Goal: Task Accomplishment & Management: Use online tool/utility

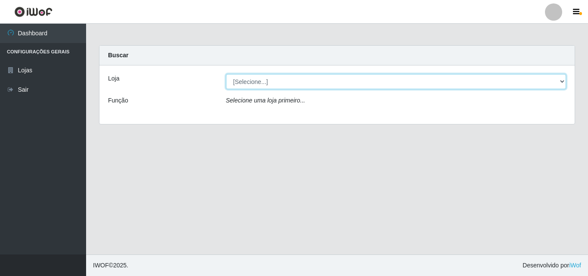
click at [558, 83] on select "[Selecione...] BomQueSó Agreste - Loja 3" at bounding box center [396, 81] width 340 height 15
select select "215"
click at [226, 74] on select "[Selecione...] BomQueSó Agreste - Loja 3" at bounding box center [396, 81] width 340 height 15
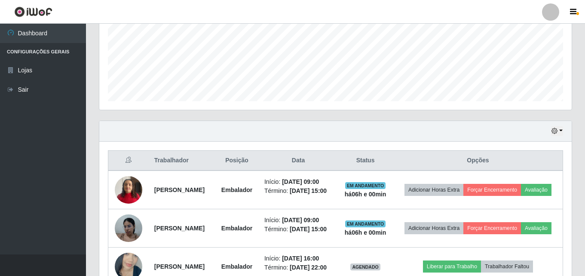
scroll to position [215, 0]
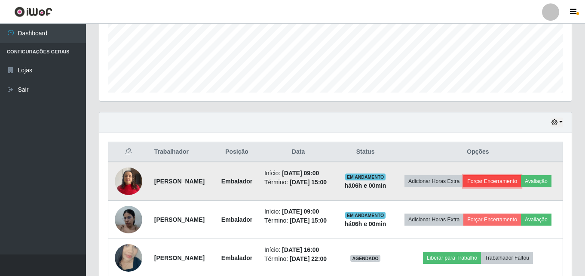
click at [517, 175] on button "Forçar Encerramento" at bounding box center [493, 181] width 58 height 12
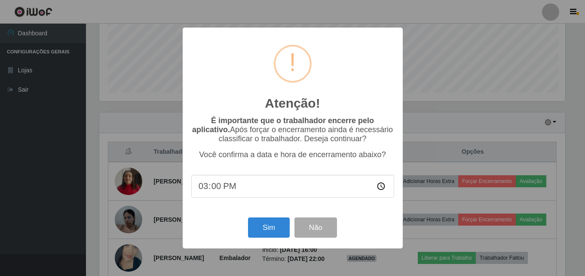
scroll to position [179, 468]
click at [277, 228] on button "Sim" at bounding box center [270, 227] width 42 height 20
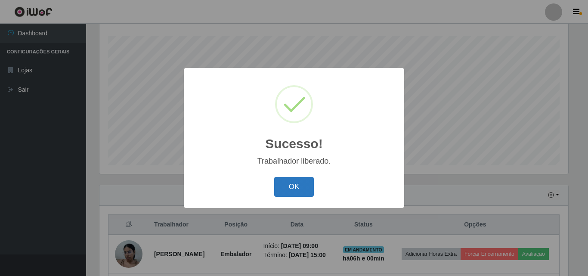
click at [286, 185] on button "OK" at bounding box center [294, 187] width 40 height 20
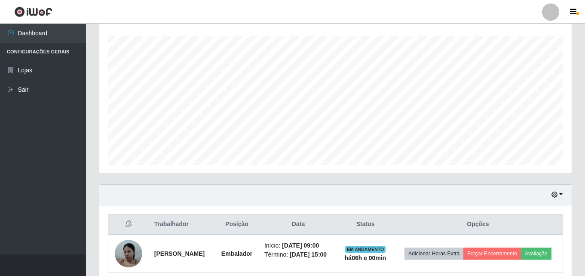
scroll to position [228, 0]
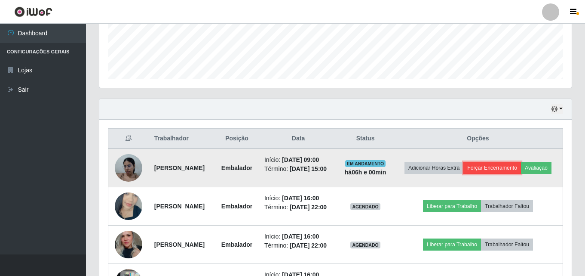
click at [521, 163] on button "Forçar Encerramento" at bounding box center [493, 168] width 58 height 12
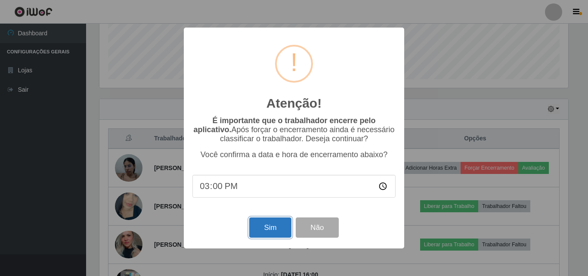
click at [278, 225] on button "Sim" at bounding box center [270, 227] width 42 height 20
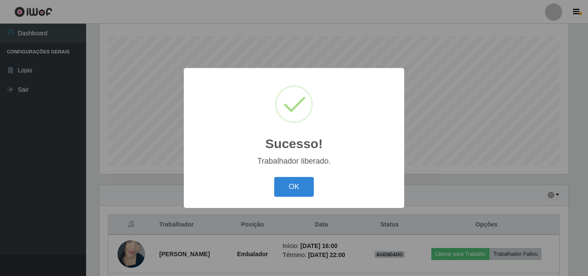
click at [298, 176] on div "OK Cancel" at bounding box center [293, 186] width 203 height 25
click at [298, 188] on button "OK" at bounding box center [294, 187] width 40 height 20
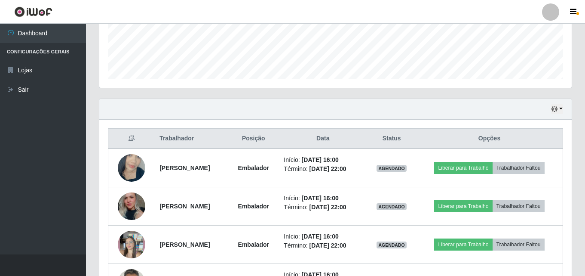
scroll to position [271, 0]
